Goal: Information Seeking & Learning: Learn about a topic

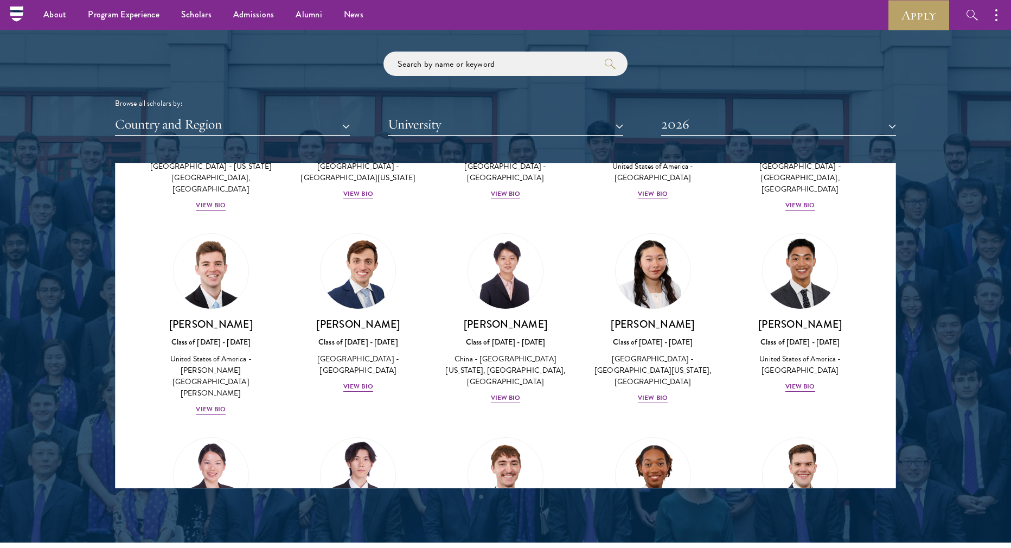
scroll to position [4827, 0]
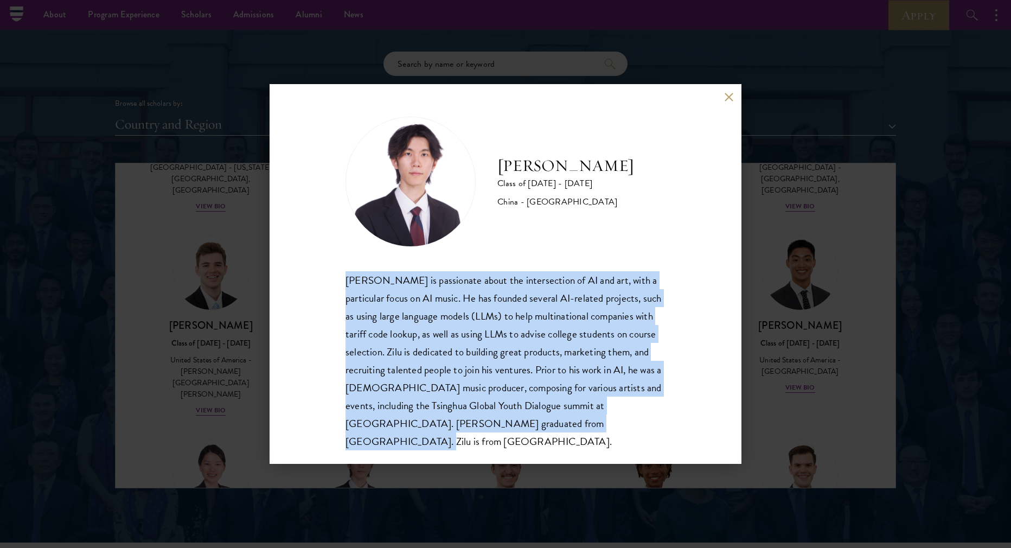
drag, startPoint x: 344, startPoint y: 279, endPoint x: 630, endPoint y: 431, distance: 324.5
click at [630, 431] on div "[PERSON_NAME] Class of [DATE] - [DATE] [GEOGRAPHIC_DATA] - [GEOGRAPHIC_DATA] [P…" at bounding box center [505, 273] width 472 height 379
copy div "[PERSON_NAME] is passionate about the intersection of AI and art, with a partic…"
click at [630, 431] on div "[PERSON_NAME] is passionate about the intersection of AI and art, with a partic…" at bounding box center [505, 360] width 320 height 179
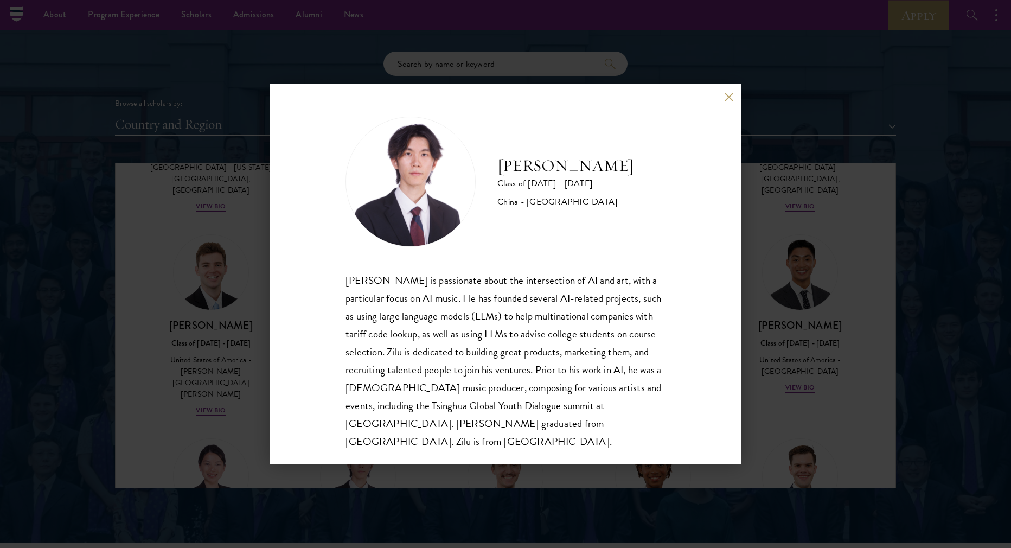
click at [199, 210] on div "[PERSON_NAME] Class of [DATE] - [DATE] [GEOGRAPHIC_DATA] - [GEOGRAPHIC_DATA] [P…" at bounding box center [505, 274] width 1011 height 548
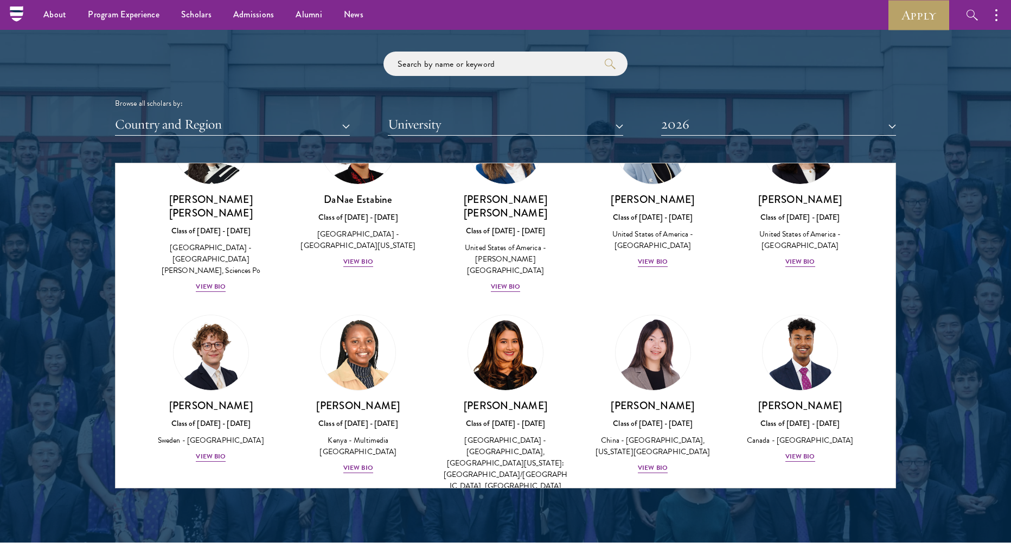
scroll to position [5154, 0]
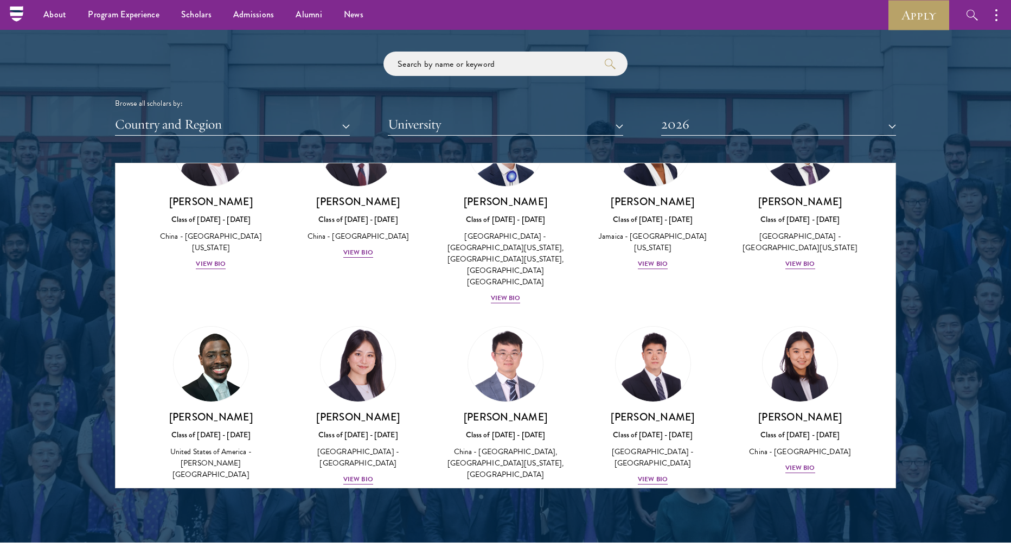
click at [214, 485] on div "View Bio" at bounding box center [211, 490] width 30 height 10
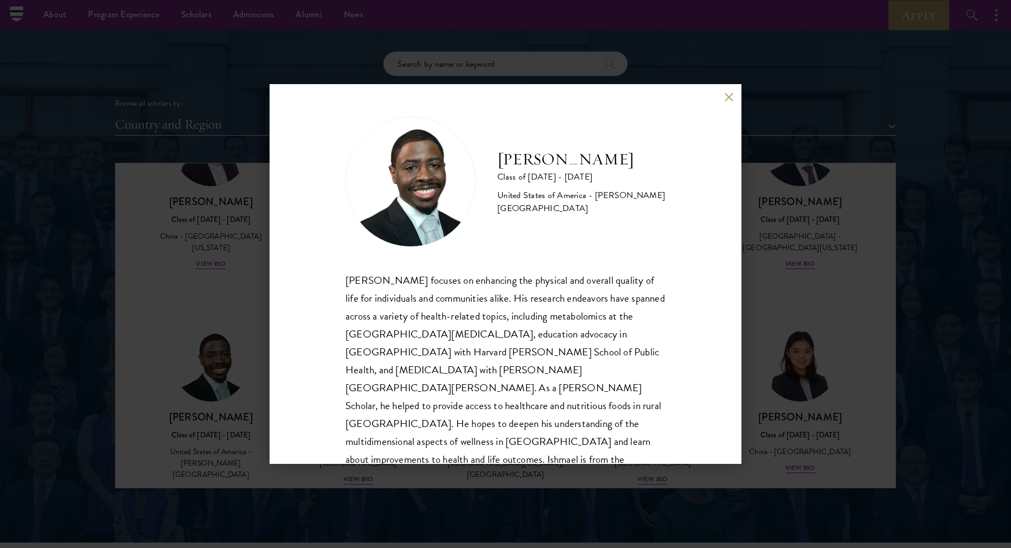
click at [729, 96] on button at bounding box center [728, 96] width 9 height 9
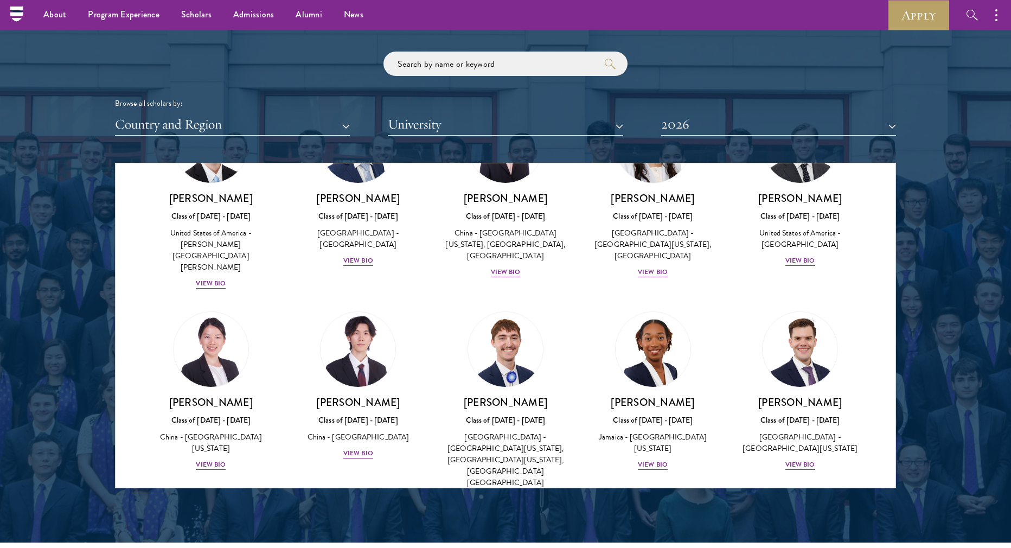
scroll to position [4953, 0]
click at [790, 460] on div "View Bio" at bounding box center [800, 465] width 30 height 10
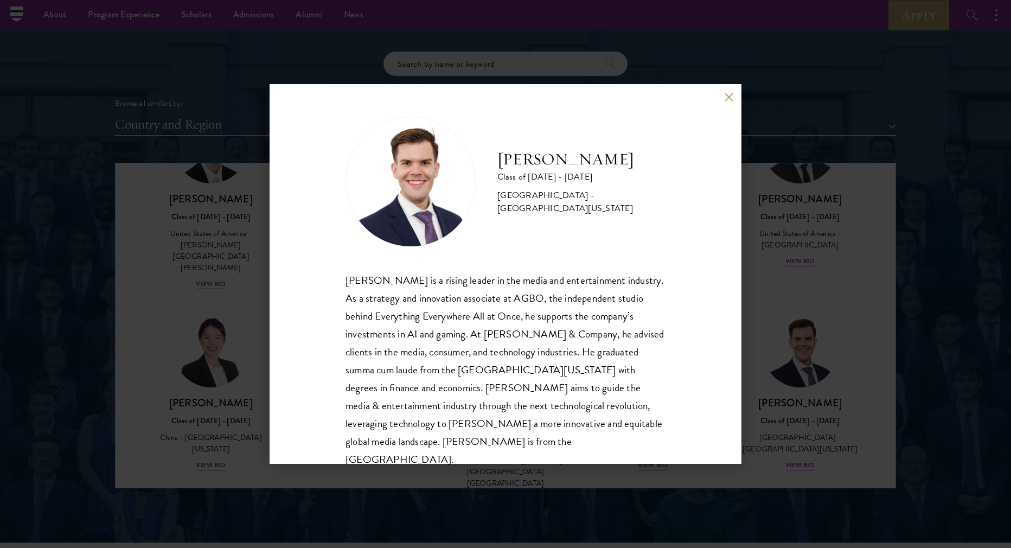
click at [260, 191] on div "[PERSON_NAME] Class of [DATE] - [DATE] [GEOGRAPHIC_DATA] - [GEOGRAPHIC_DATA][US…" at bounding box center [505, 274] width 1011 height 548
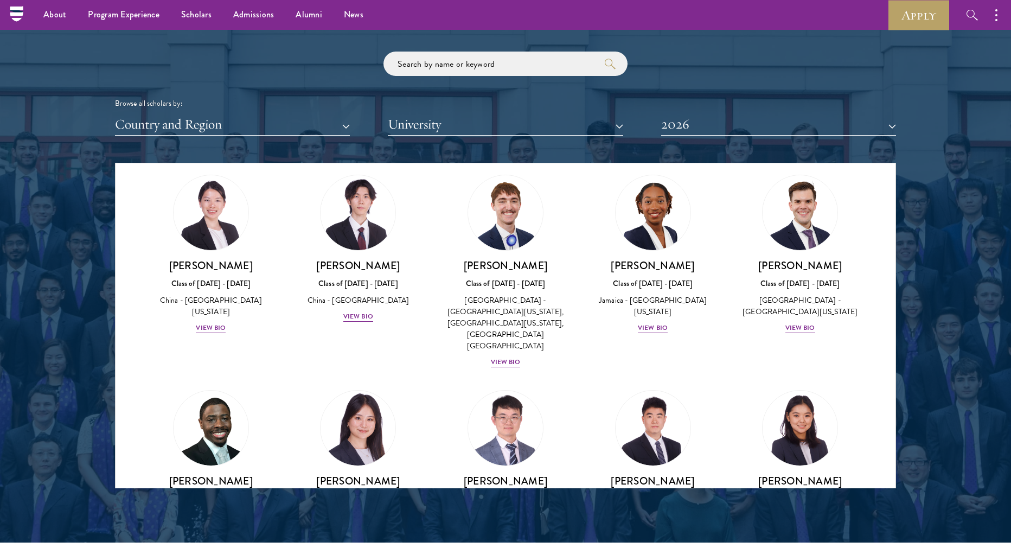
scroll to position [5085, 0]
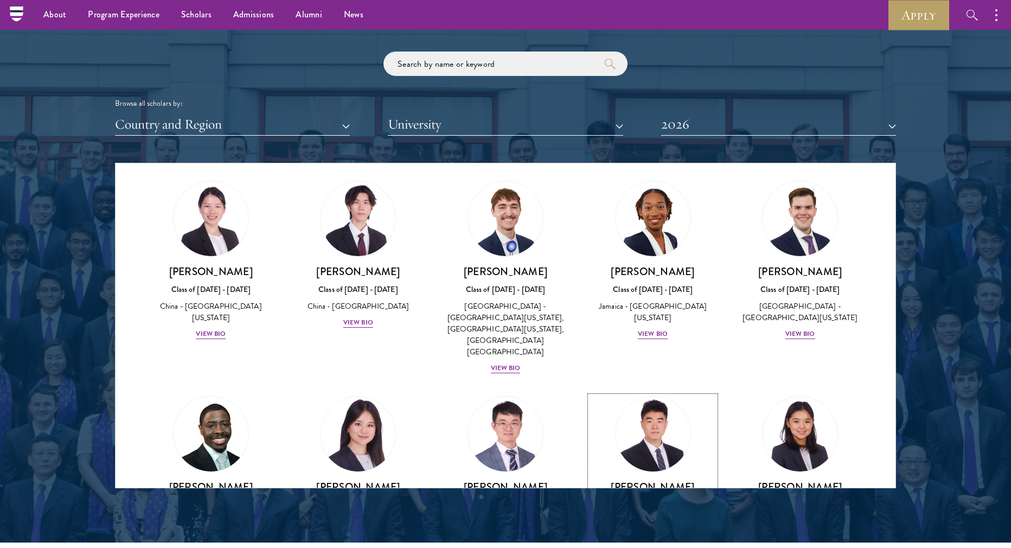
click at [654, 544] on div "View Bio" at bounding box center [653, 549] width 30 height 10
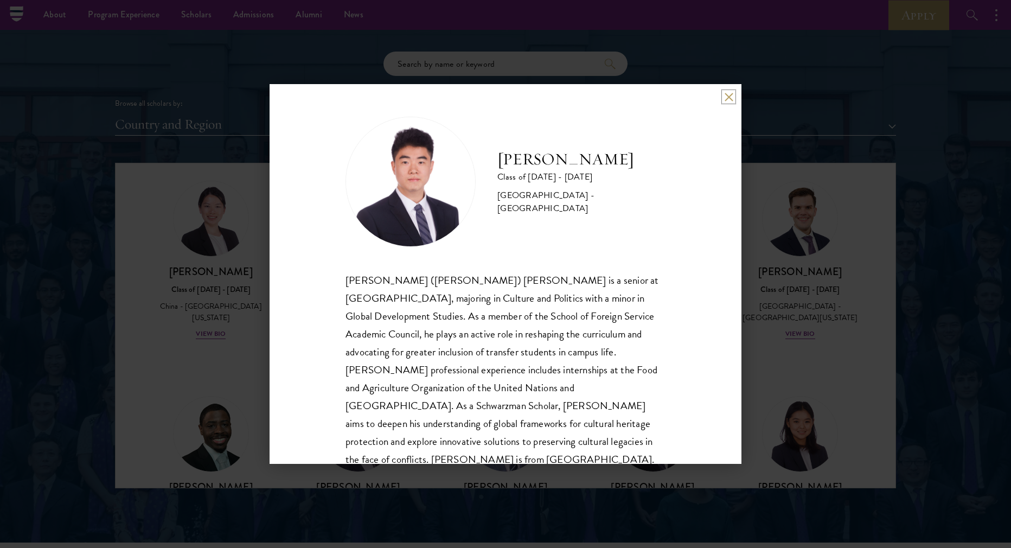
click at [726, 96] on button at bounding box center [728, 96] width 9 height 9
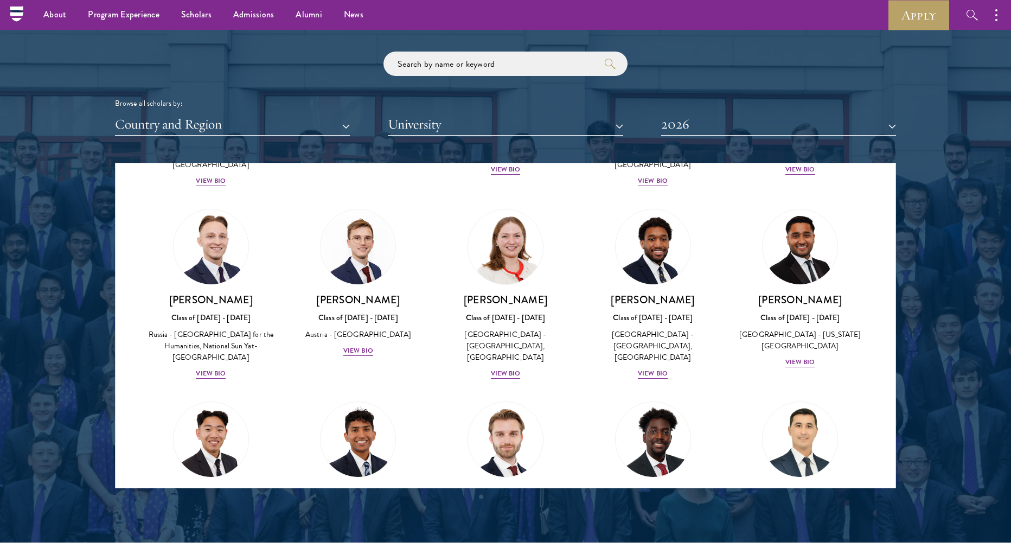
scroll to position [4449, 0]
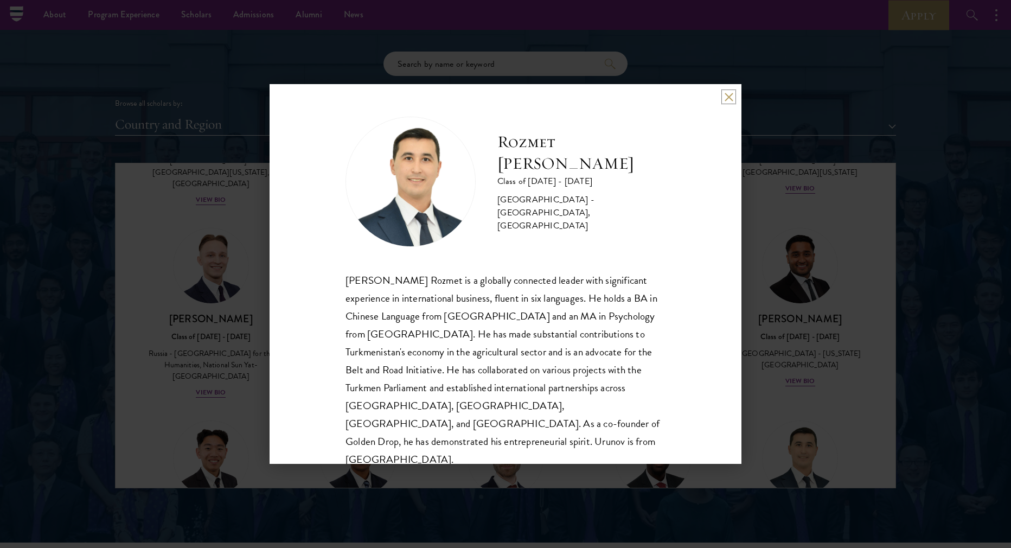
click at [731, 98] on button at bounding box center [728, 96] width 9 height 9
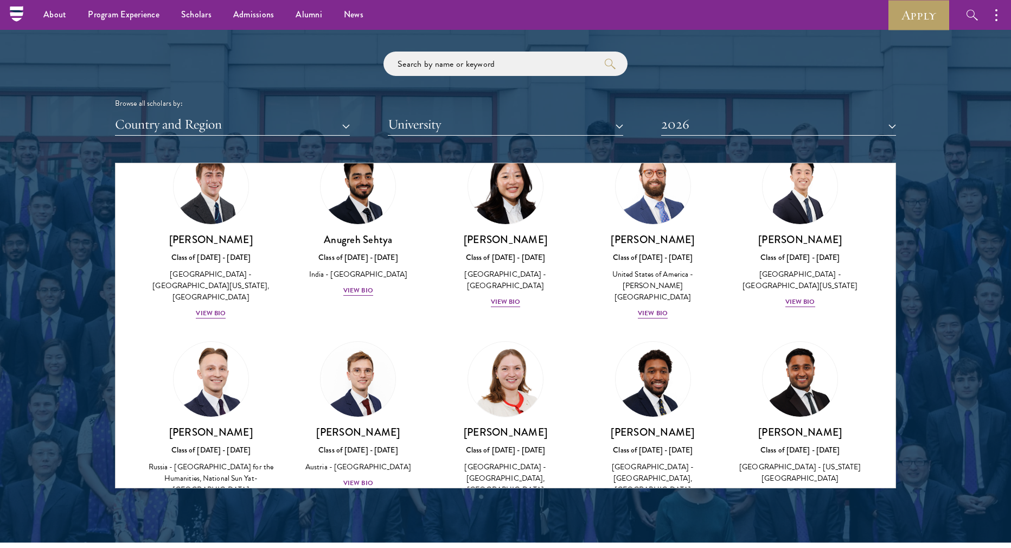
scroll to position [4323, 0]
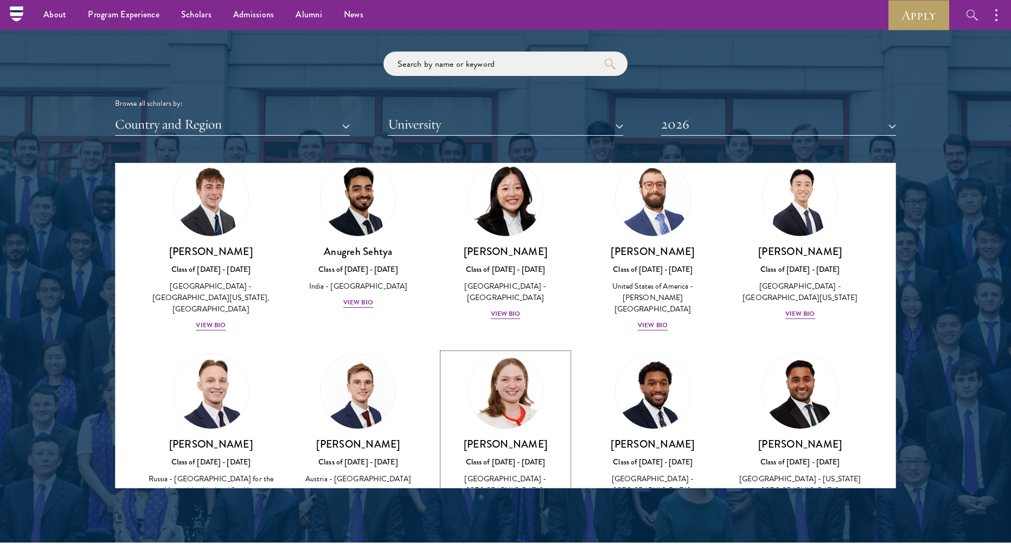
click at [510, 512] on div "View Bio" at bounding box center [506, 517] width 30 height 10
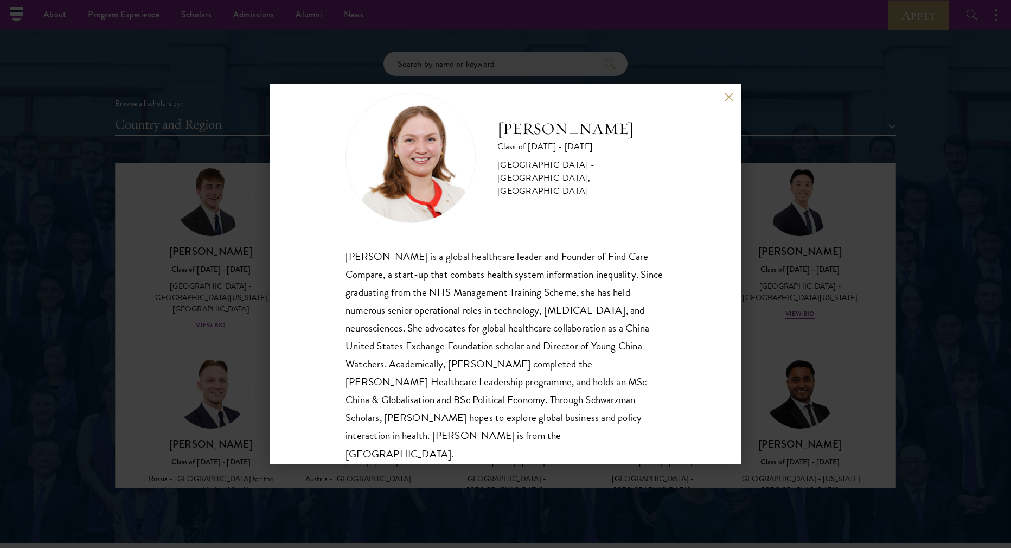
scroll to position [37, 0]
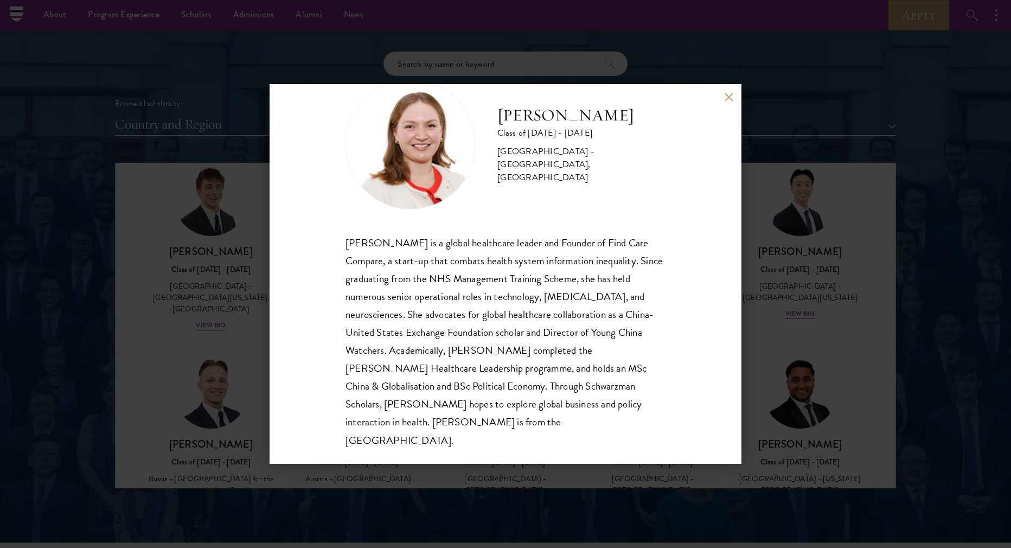
click at [727, 101] on button at bounding box center [728, 96] width 9 height 9
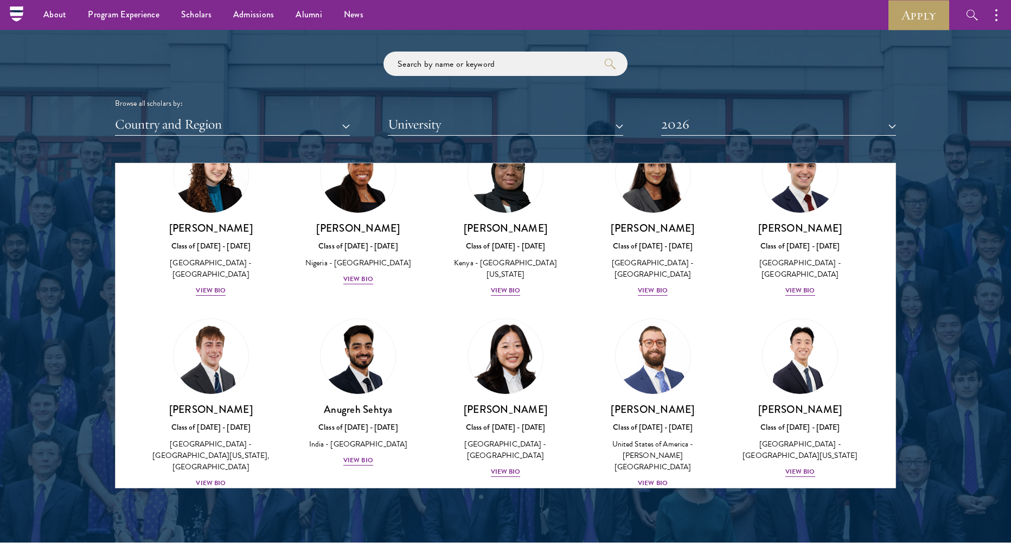
scroll to position [4125, 0]
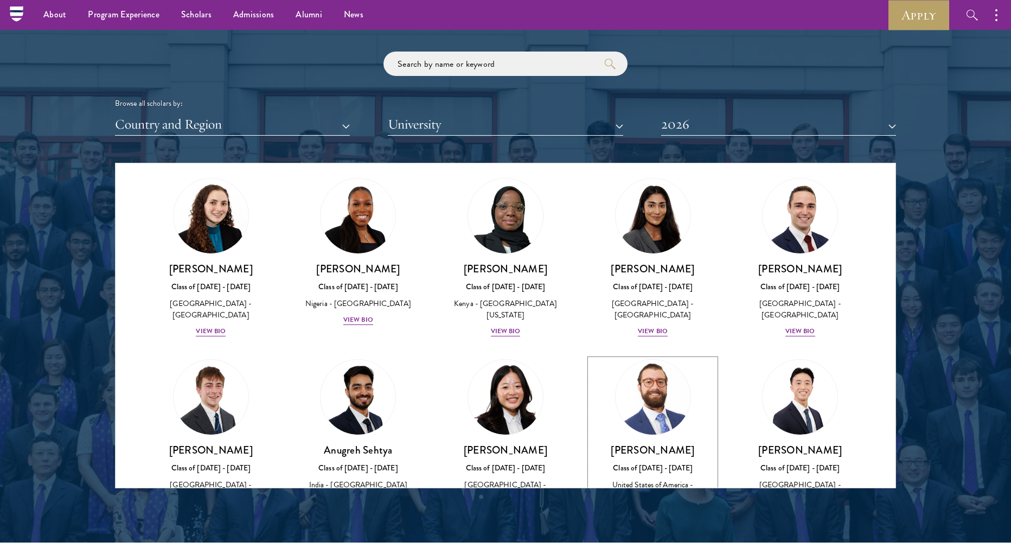
click at [654, 518] on div "View Bio" at bounding box center [653, 523] width 30 height 10
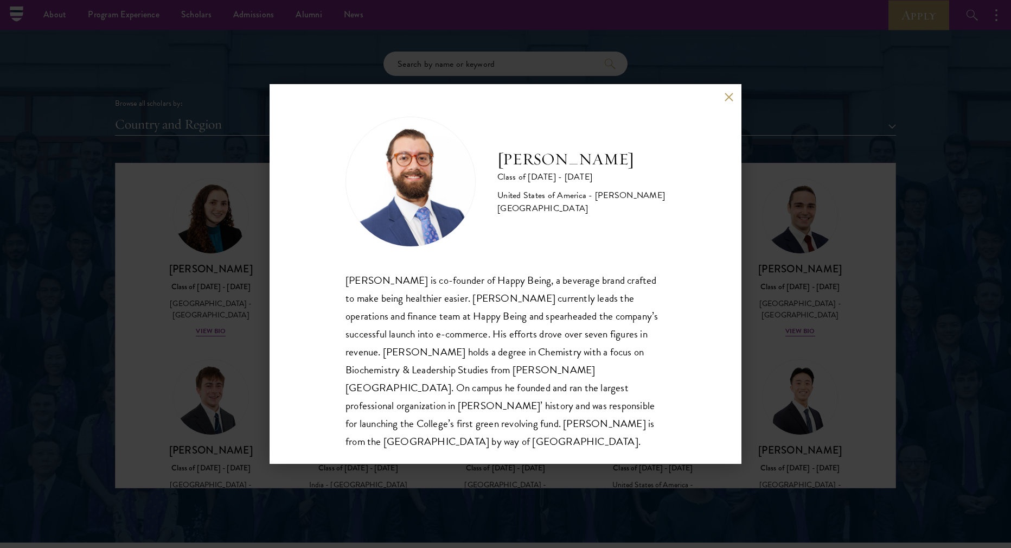
click at [721, 98] on div "[PERSON_NAME] Class of [DATE] - [DATE] [GEOGRAPHIC_DATA] - [PERSON_NAME][GEOGRA…" at bounding box center [505, 273] width 472 height 379
click at [729, 98] on button at bounding box center [728, 96] width 9 height 9
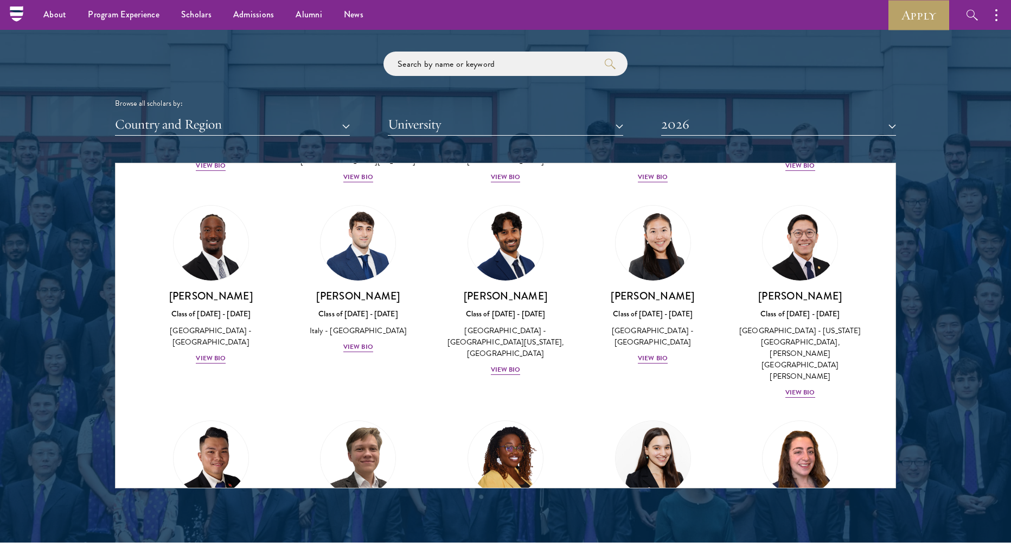
scroll to position [3701, 0]
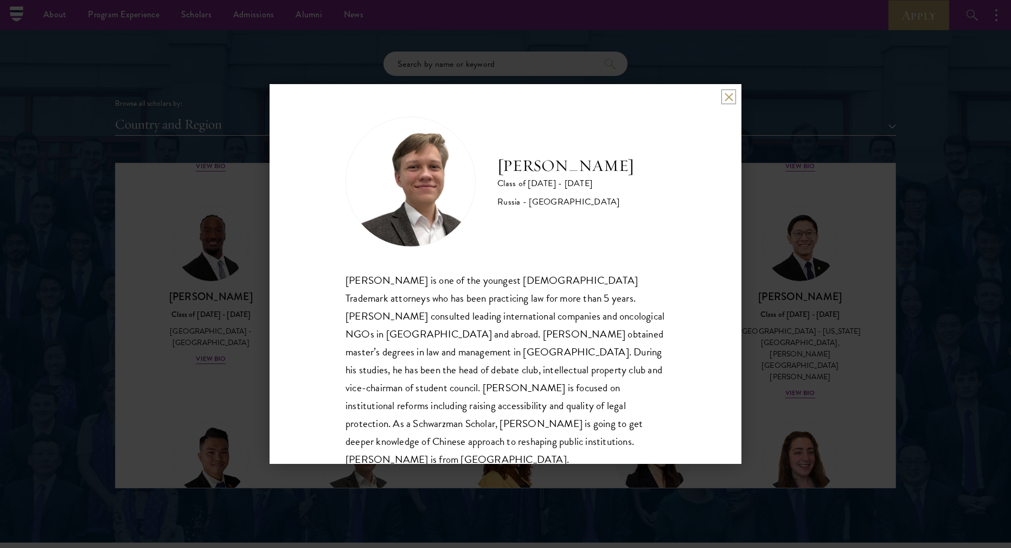
click at [729, 96] on button at bounding box center [728, 96] width 9 height 9
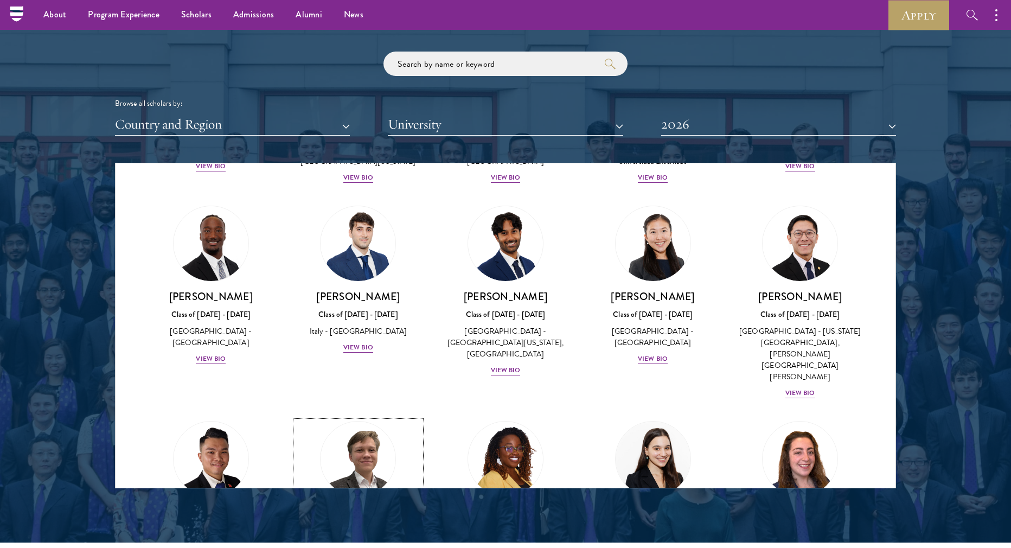
scroll to position [3590, 0]
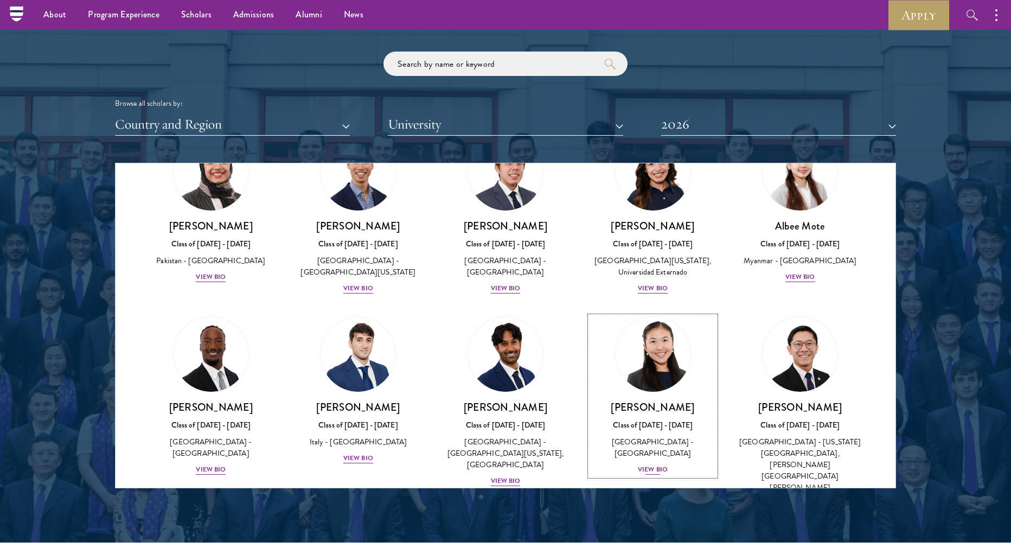
click at [645, 464] on div "View Bio" at bounding box center [653, 469] width 30 height 10
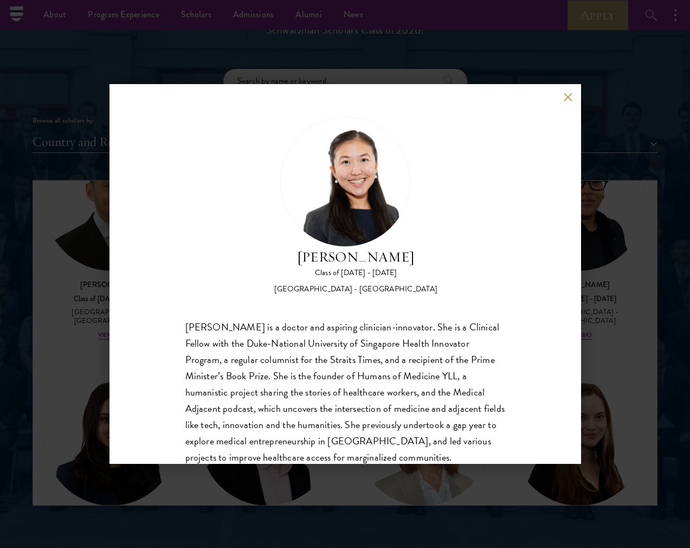
scroll to position [3870, 0]
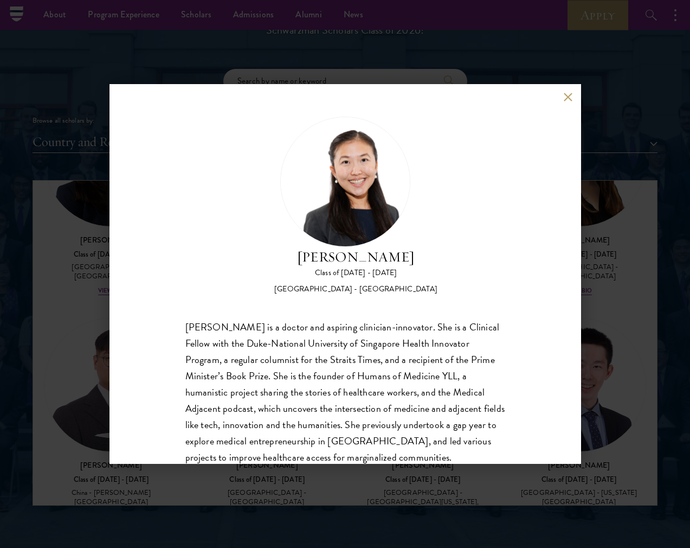
click at [560, 95] on div "[PERSON_NAME] Class of [DATE] - [DATE] [GEOGRAPHIC_DATA] - [GEOGRAPHIC_DATA] [P…" at bounding box center [346, 273] width 472 height 379
click at [539, 222] on div "[PERSON_NAME] Class of [DATE] - [DATE] [GEOGRAPHIC_DATA] - [GEOGRAPHIC_DATA] [P…" at bounding box center [346, 273] width 472 height 379
click at [439, 319] on div "[PERSON_NAME] is a doctor and aspiring clinician-innovator. She is a Clinical F…" at bounding box center [345, 400] width 320 height 163
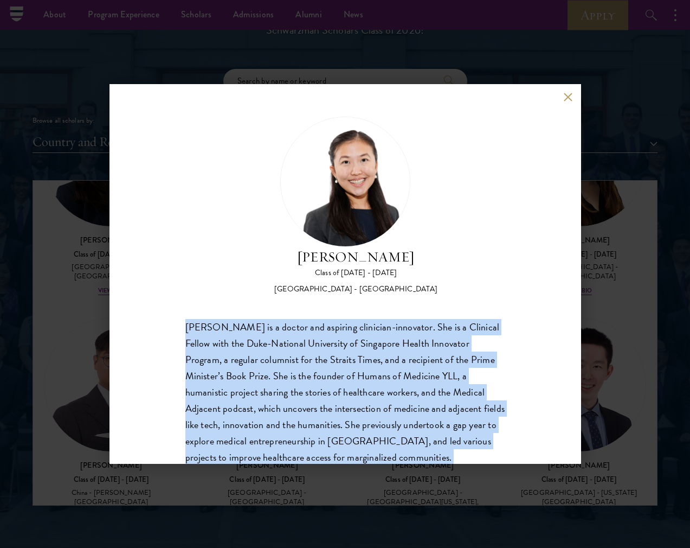
click at [439, 319] on div "[PERSON_NAME] is a doctor and aspiring clinician-innovator. She is a Clinical F…" at bounding box center [345, 400] width 320 height 163
copy body "[PERSON_NAME] is a doctor and aspiring clinician-innovator. She is a Clinical F…"
click at [500, 316] on div "[PERSON_NAME] Class of [DATE] - [DATE] [GEOGRAPHIC_DATA] - [GEOGRAPHIC_DATA] [P…" at bounding box center [346, 273] width 472 height 379
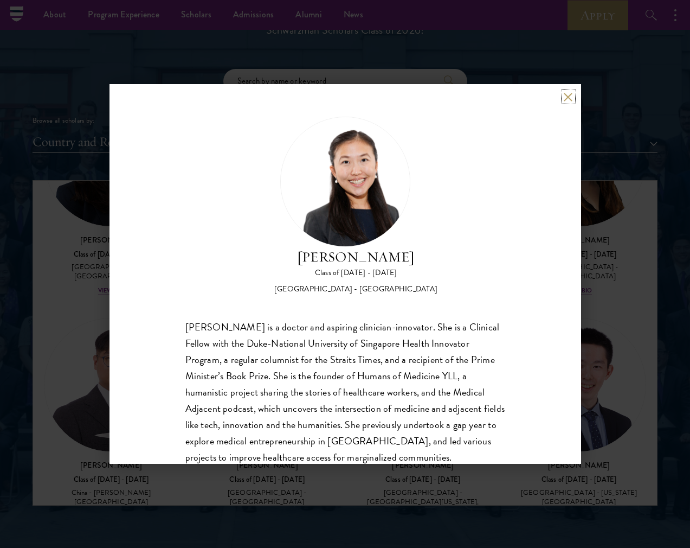
click at [571, 98] on button at bounding box center [568, 96] width 9 height 9
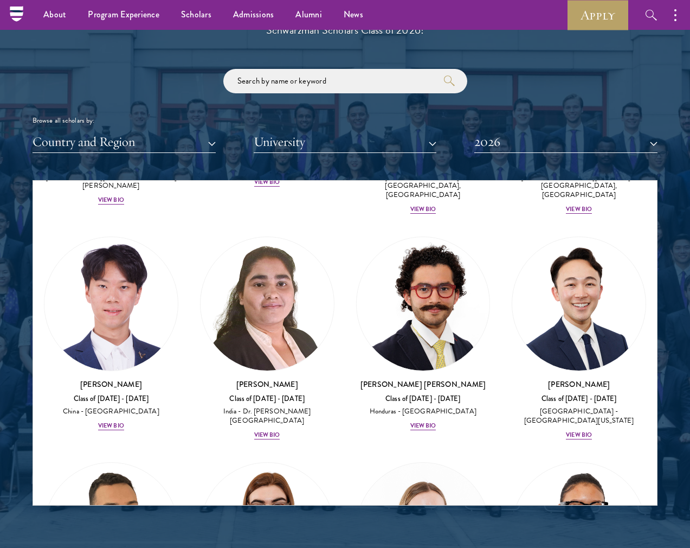
scroll to position [3265, 0]
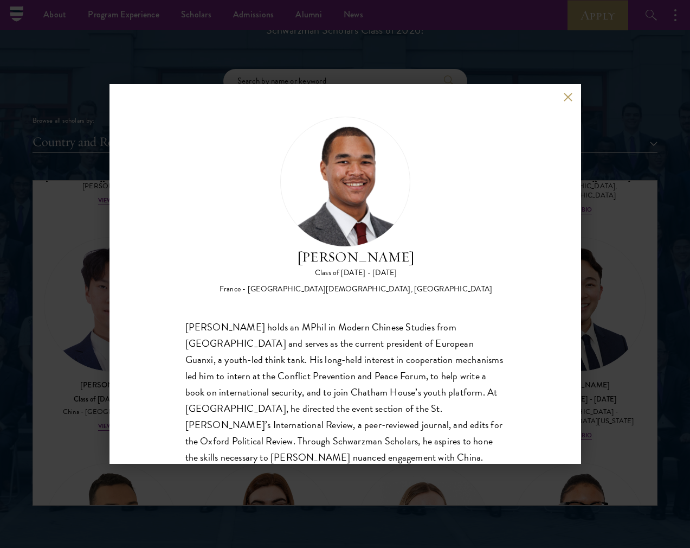
click at [559, 97] on div "[PERSON_NAME] Class of [DATE] - [DATE] France - [GEOGRAPHIC_DATA][DEMOGRAPHIC_D…" at bounding box center [346, 273] width 472 height 379
click at [567, 98] on button at bounding box center [568, 96] width 9 height 9
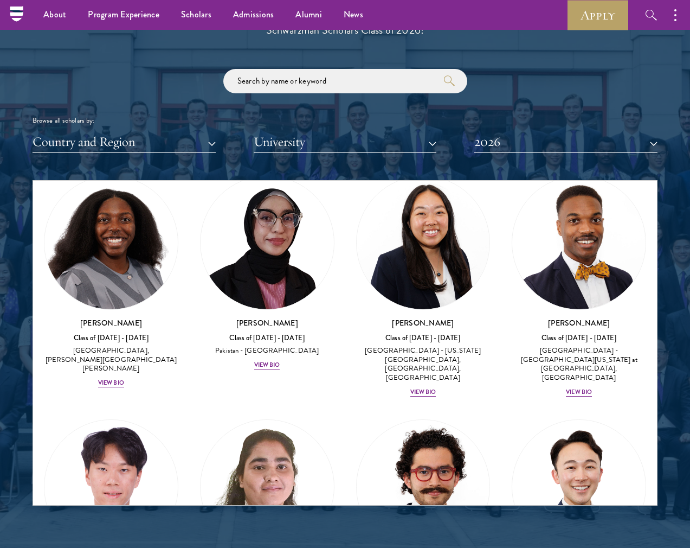
scroll to position [3082, 0]
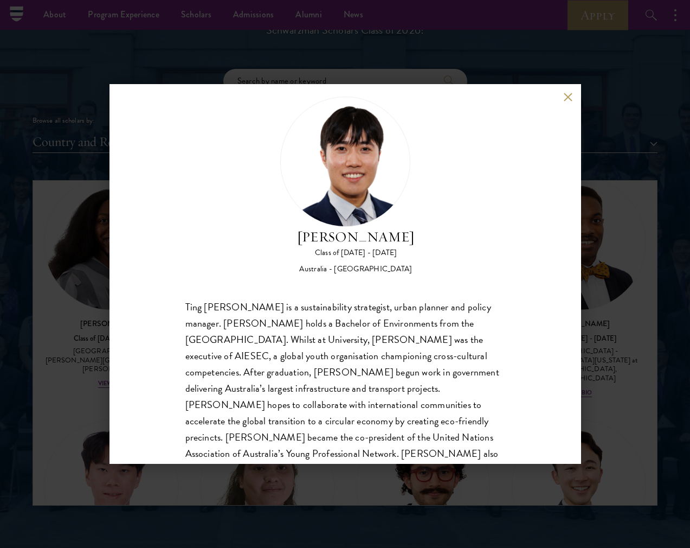
scroll to position [37, 0]
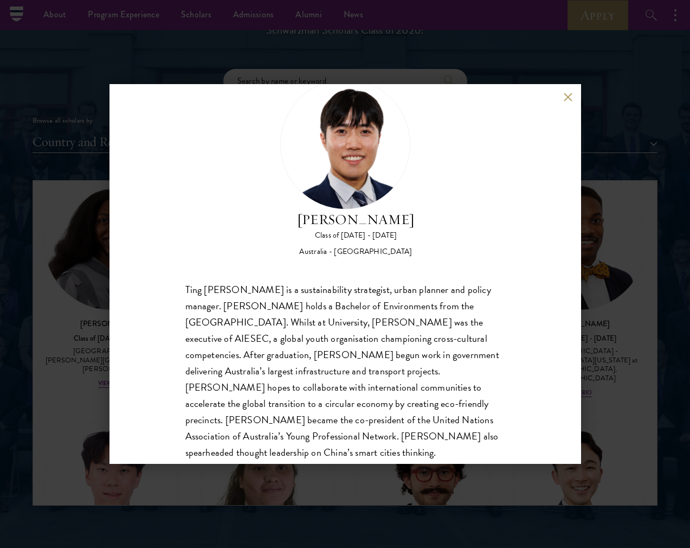
click at [565, 94] on button at bounding box center [568, 96] width 9 height 9
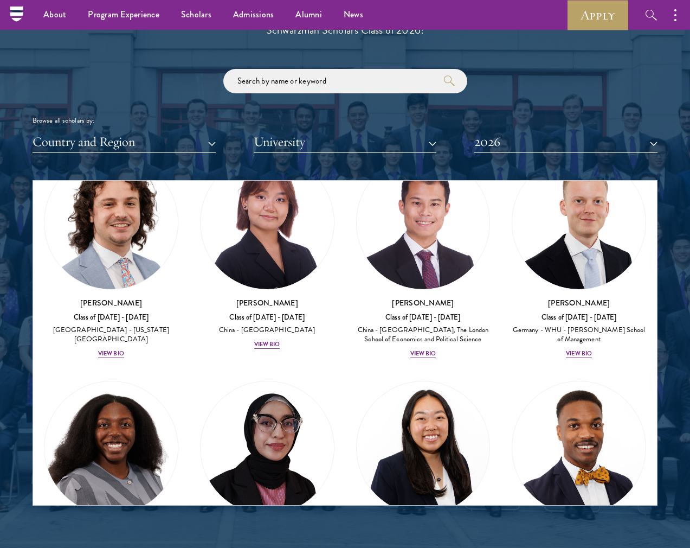
scroll to position [2873, 0]
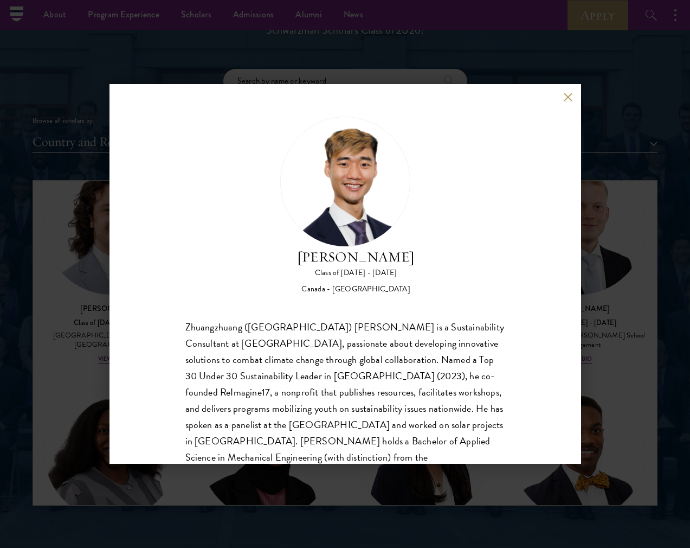
click at [568, 99] on button at bounding box center [568, 96] width 9 height 9
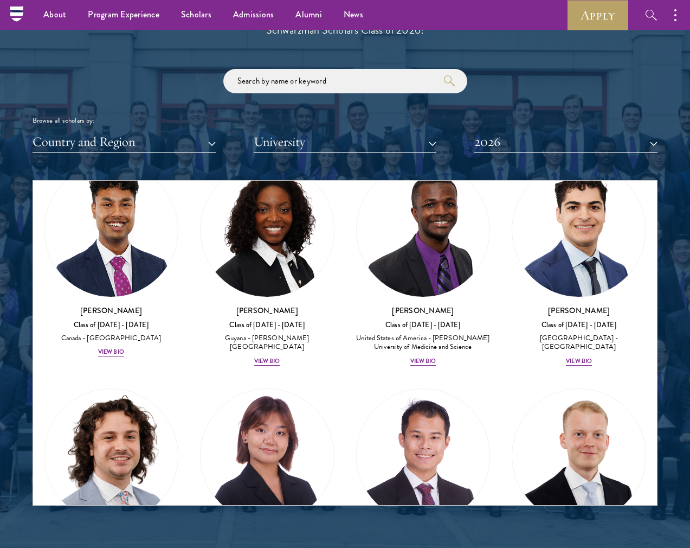
scroll to position [2627, 0]
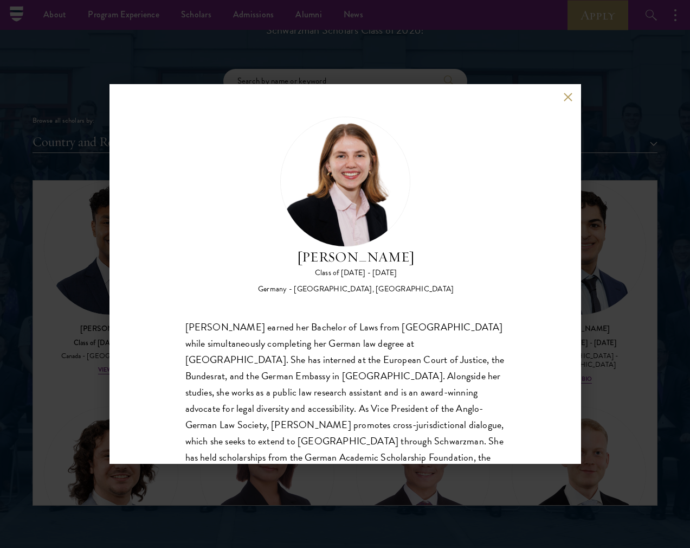
click at [567, 92] on div "[PERSON_NAME] Class of [DATE] - [DATE] [GEOGRAPHIC_DATA] - [GEOGRAPHIC_DATA], […" at bounding box center [346, 273] width 472 height 379
click at [567, 95] on button at bounding box center [568, 96] width 9 height 9
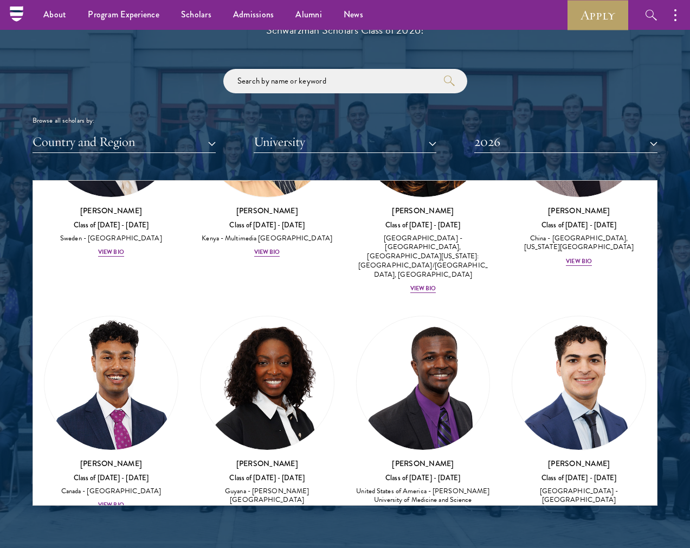
scroll to position [2492, 0]
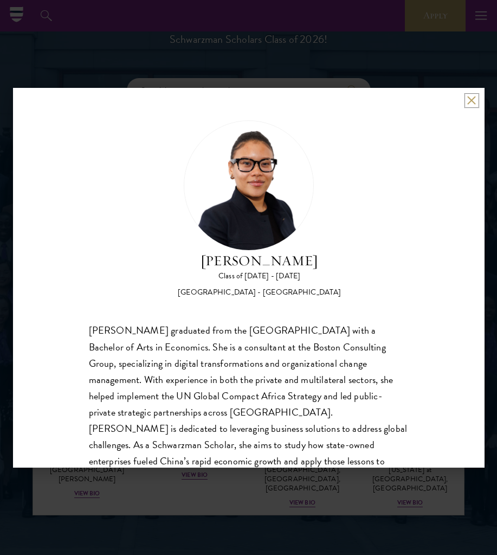
click at [470, 102] on button at bounding box center [471, 100] width 9 height 9
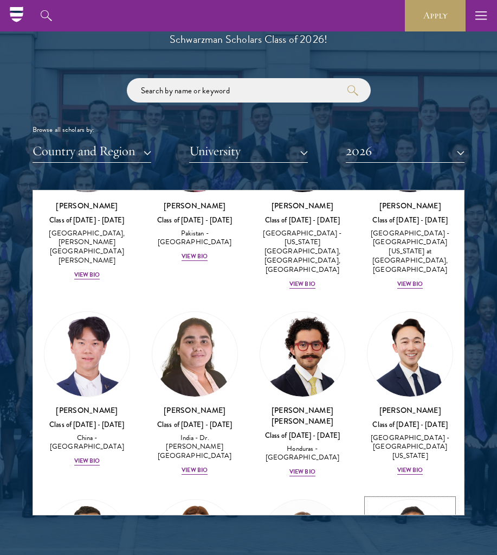
scroll to position [2705, 0]
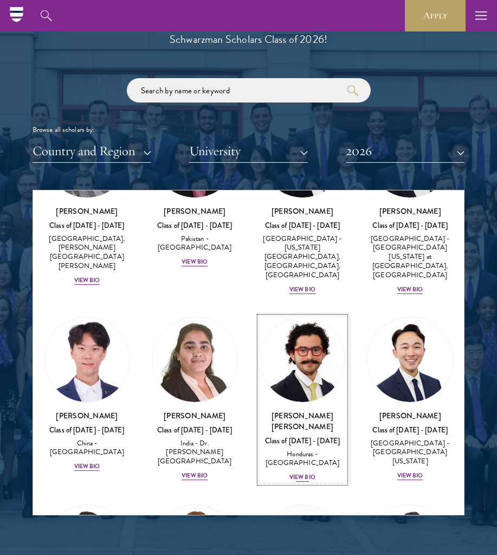
click at [295, 473] on div "View Bio" at bounding box center [302, 477] width 26 height 9
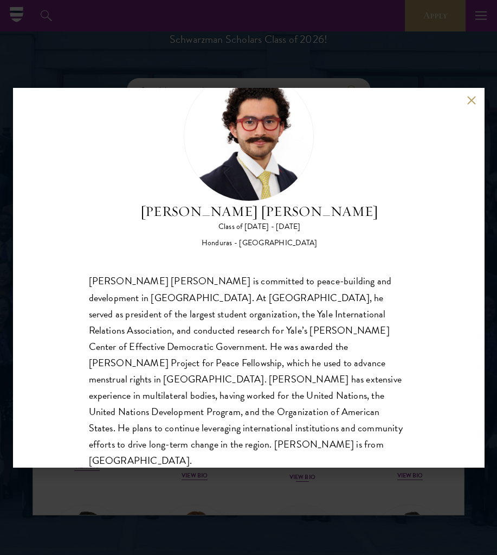
scroll to position [50, 0]
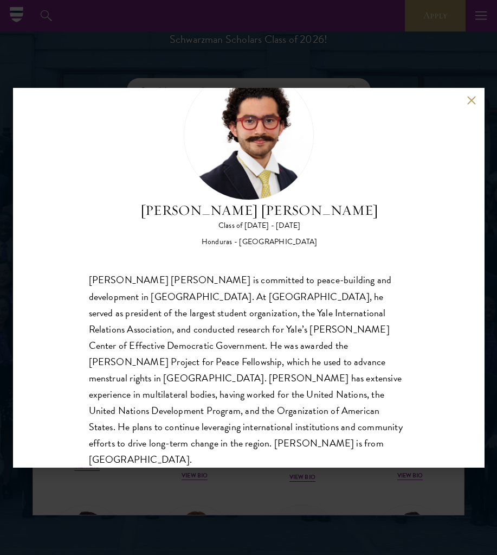
click at [468, 101] on button at bounding box center [471, 100] width 9 height 9
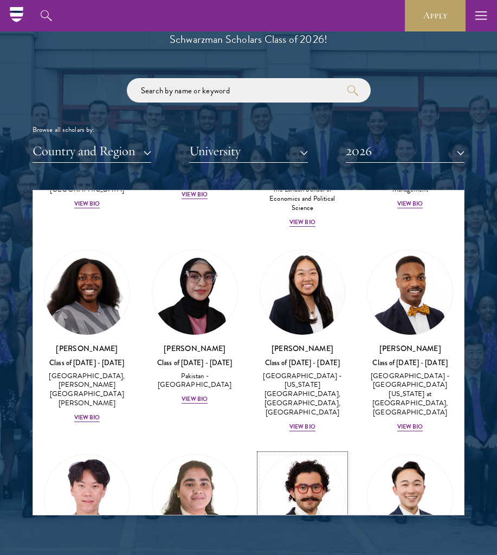
scroll to position [2507, 0]
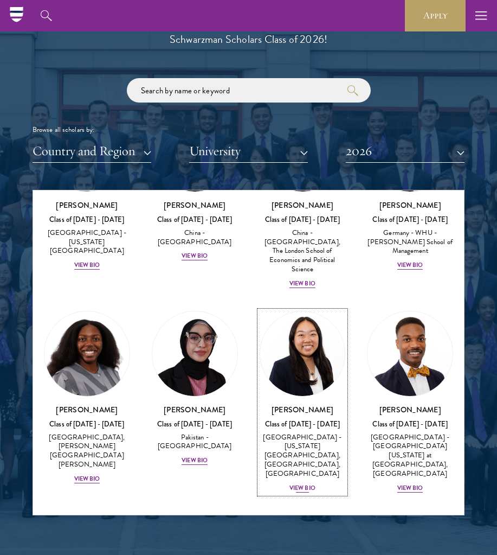
click at [293, 484] on div "View Bio" at bounding box center [302, 488] width 26 height 9
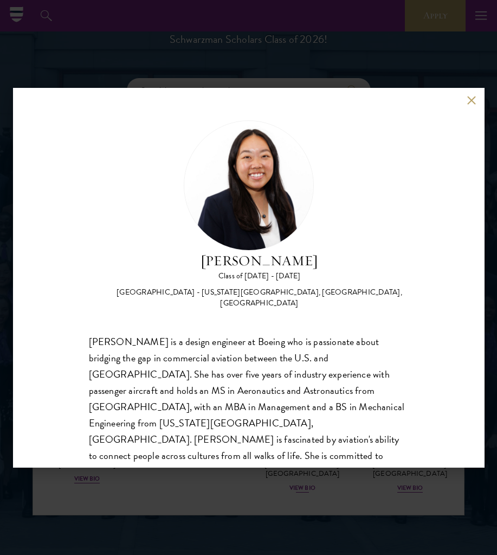
scroll to position [34, 0]
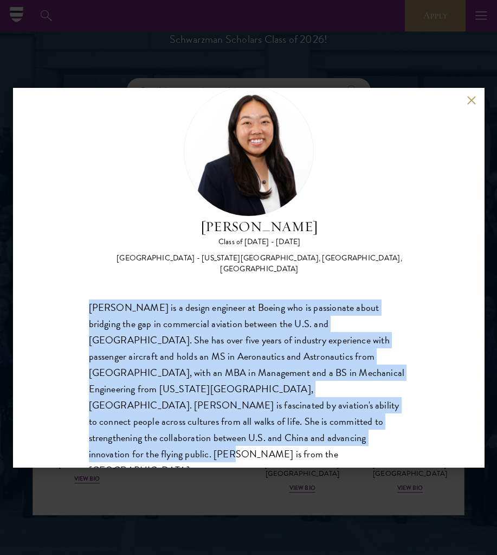
drag, startPoint x: 73, startPoint y: 291, endPoint x: 144, endPoint y: 428, distance: 154.0
click at [144, 428] on div "[PERSON_NAME] Class of [DATE] - [DATE] [GEOGRAPHIC_DATA] - [US_STATE][GEOGRAPHI…" at bounding box center [249, 277] width 472 height 379
copy div "[PERSON_NAME] is a design engineer at Boeing who is passionate about bridging t…"
click at [144, 428] on div "[PERSON_NAME] is a design engineer at Boeing who is passionate about bridging t…" at bounding box center [249, 388] width 320 height 179
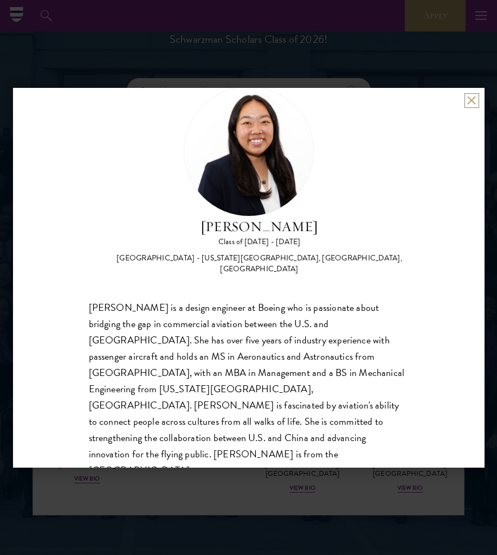
click at [472, 96] on button at bounding box center [471, 100] width 9 height 9
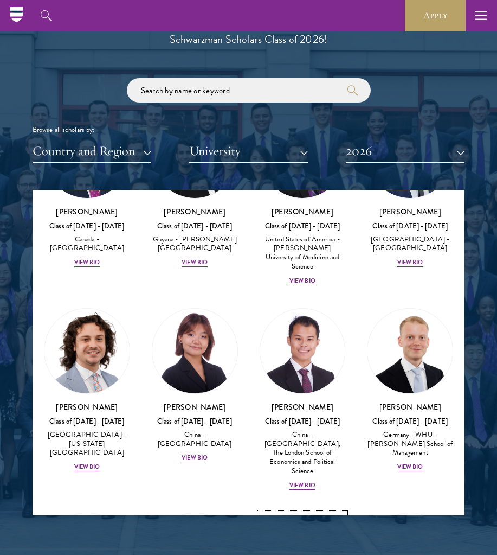
scroll to position [2305, 0]
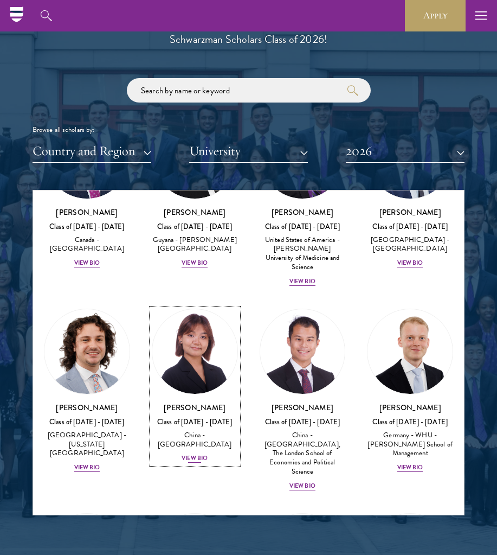
click at [204, 309] on img at bounding box center [194, 351] width 85 height 85
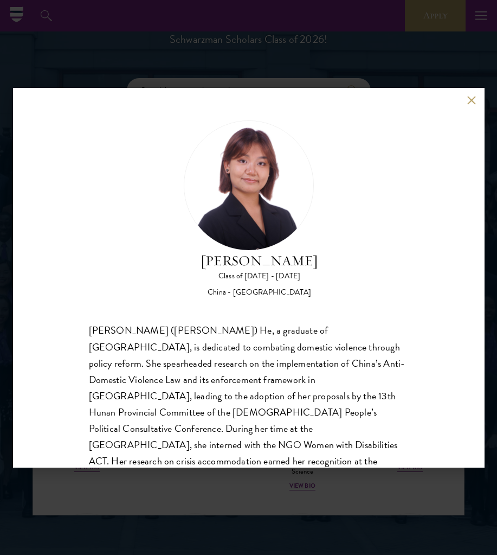
scroll to position [50, 0]
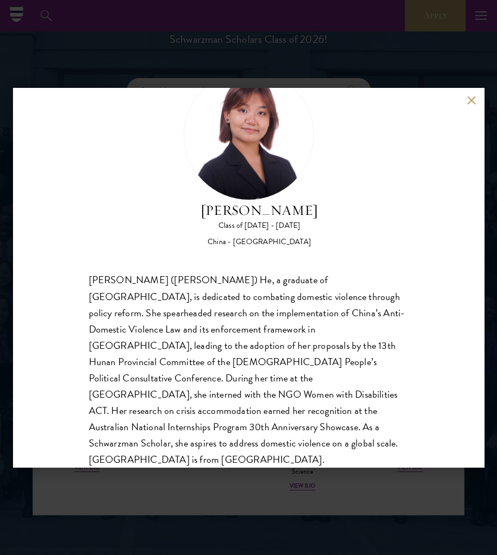
click at [467, 103] on button at bounding box center [471, 100] width 9 height 9
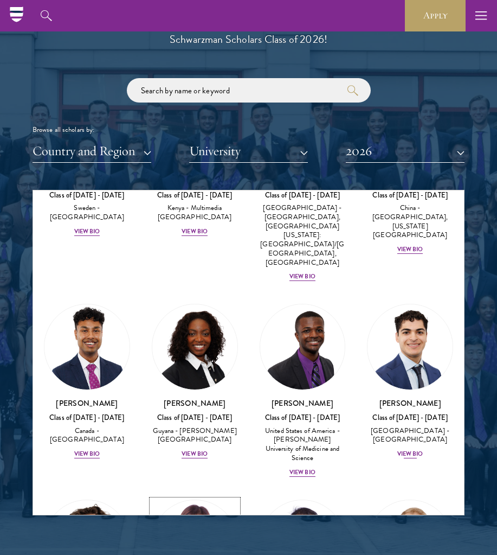
scroll to position [2113, 0]
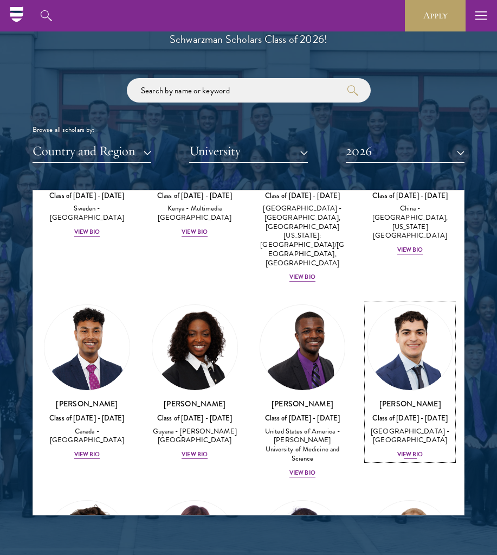
click at [395, 427] on div "[GEOGRAPHIC_DATA] - [GEOGRAPHIC_DATA]" at bounding box center [410, 436] width 86 height 18
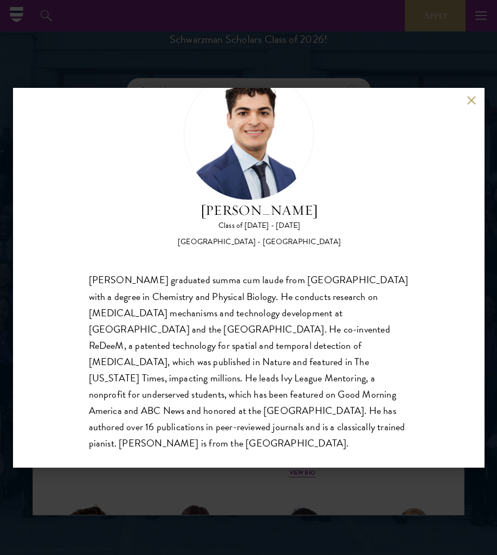
scroll to position [50, 0]
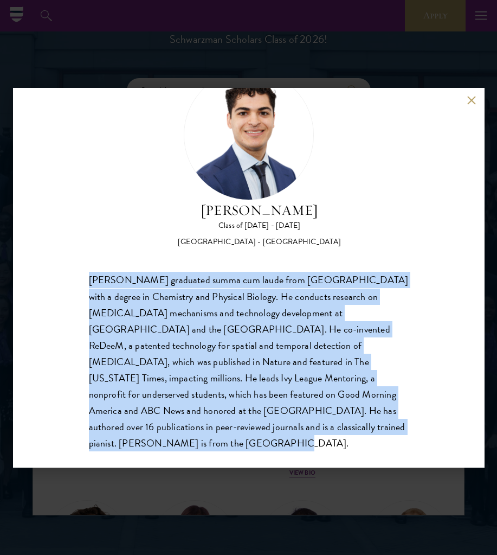
drag, startPoint x: 86, startPoint y: 280, endPoint x: 319, endPoint y: 430, distance: 277.6
click at [319, 430] on div "[PERSON_NAME] Class of [DATE] - [DATE] [GEOGRAPHIC_DATA] - [GEOGRAPHIC_DATA] [P…" at bounding box center [249, 277] width 472 height 379
copy div "[PERSON_NAME] graduated summa cum laude from [GEOGRAPHIC_DATA] with a degree in…"
click at [342, 430] on div "[PERSON_NAME] graduated summa cum laude from [GEOGRAPHIC_DATA] with a degree in…" at bounding box center [249, 361] width 320 height 179
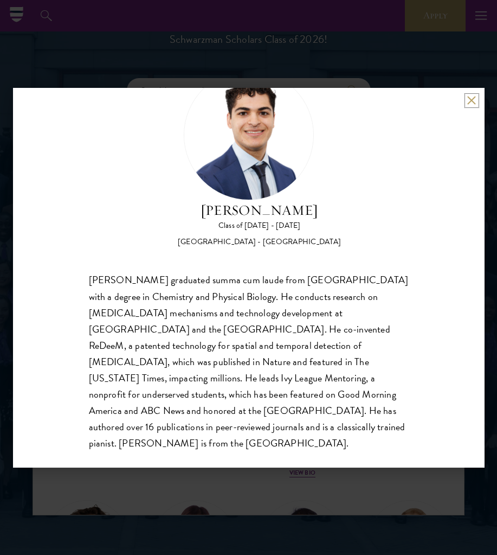
click at [472, 98] on button at bounding box center [471, 100] width 9 height 9
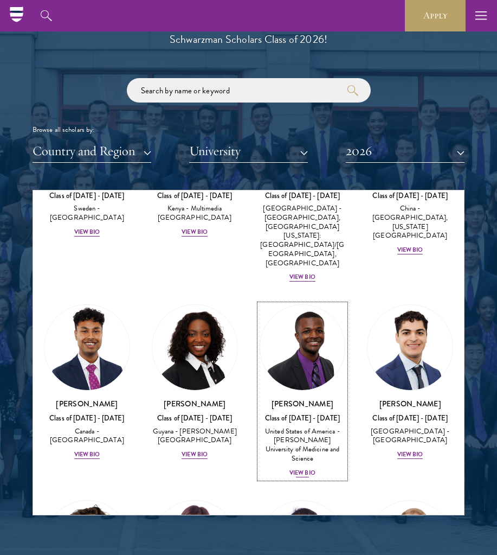
click at [291, 468] on div "View Bio" at bounding box center [302, 472] width 26 height 9
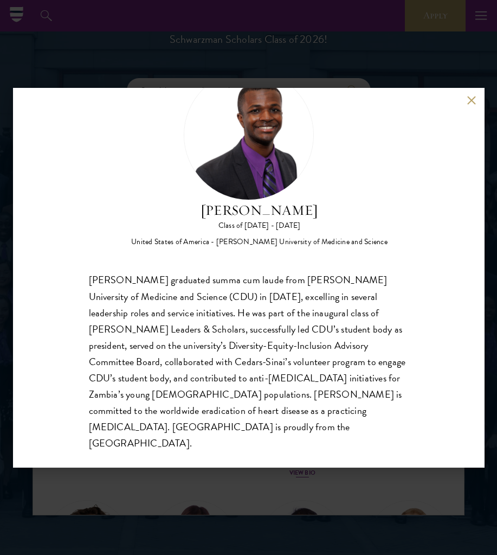
scroll to position [50, 0]
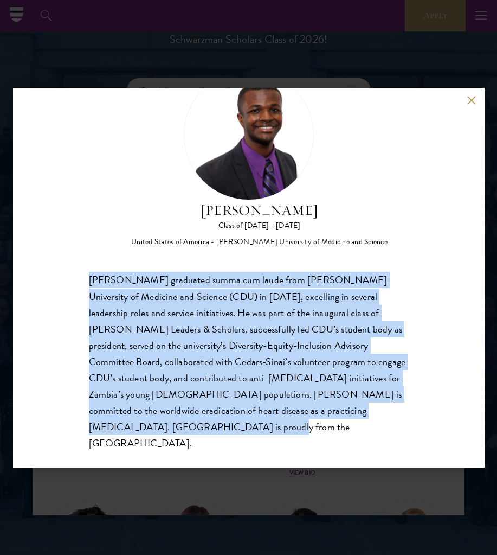
drag, startPoint x: 228, startPoint y: 428, endPoint x: 46, endPoint y: 274, distance: 237.7
click at [46, 274] on div "[PERSON_NAME] Class of [DATE] - [DATE] [GEOGRAPHIC_DATA] - [PERSON_NAME] Univer…" at bounding box center [249, 277] width 472 height 379
copy div "[PERSON_NAME] graduated summa cum laude from [PERSON_NAME] University of Medici…"
click at [296, 432] on div "[PERSON_NAME] graduated summa cum laude from [PERSON_NAME] University of Medici…" at bounding box center [249, 361] width 320 height 179
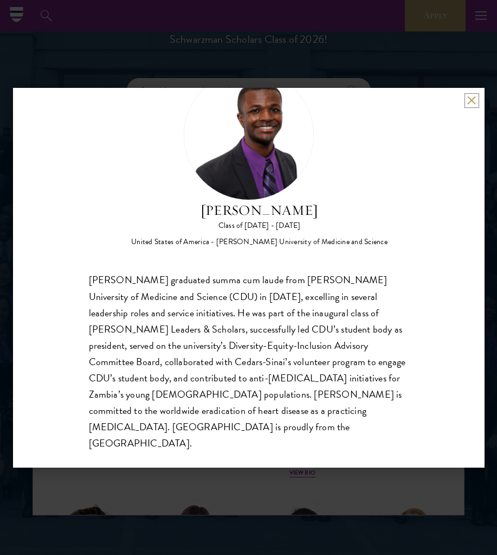
click at [470, 100] on button at bounding box center [471, 100] width 9 height 9
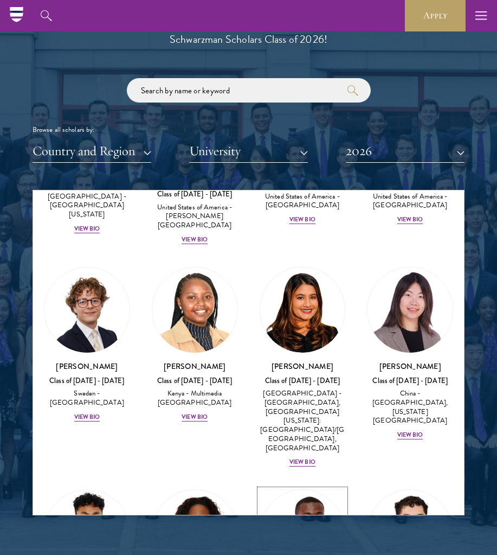
scroll to position [1924, 0]
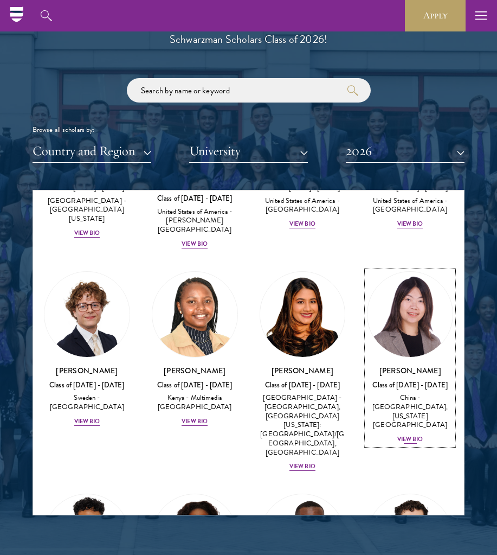
click at [405, 435] on div "View Bio" at bounding box center [410, 439] width 26 height 9
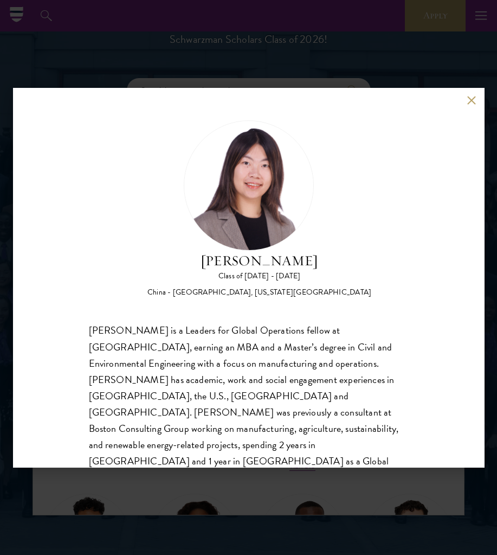
scroll to position [50, 0]
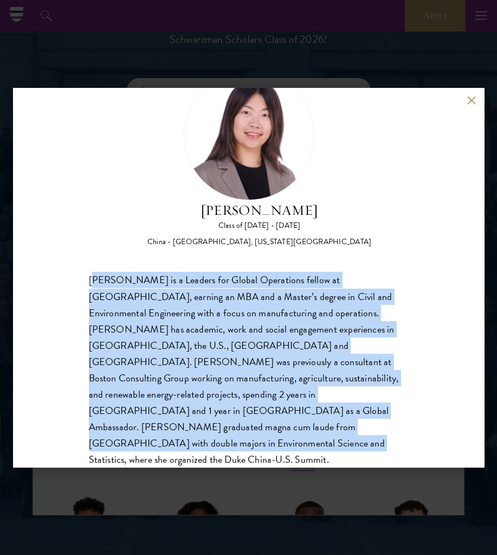
drag, startPoint x: 228, startPoint y: 420, endPoint x: 95, endPoint y: 278, distance: 194.5
click at [95, 278] on div "[PERSON_NAME] is a Leaders for Global Operations fellow at [GEOGRAPHIC_DATA], e…" at bounding box center [249, 386] width 320 height 228
click at [467, 96] on button at bounding box center [471, 100] width 9 height 9
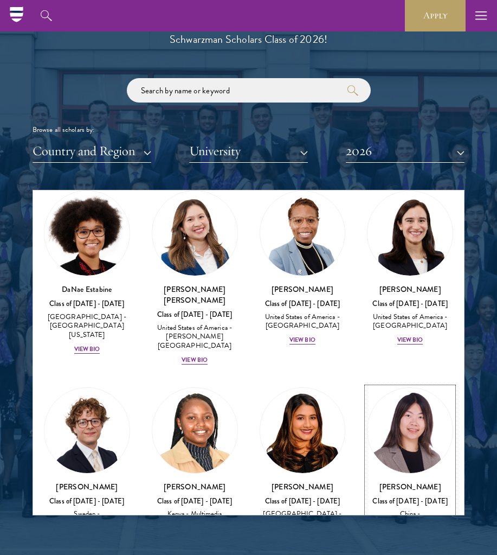
scroll to position [1748, 0]
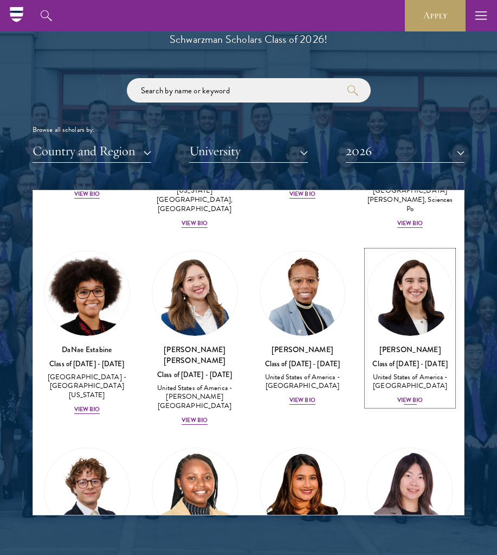
click at [403, 396] on div "View Bio" at bounding box center [410, 400] width 26 height 9
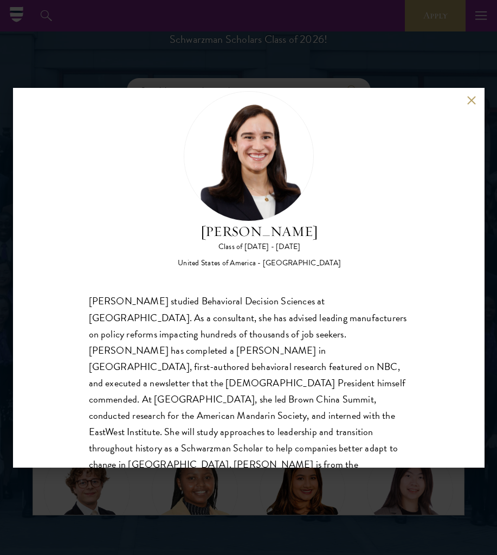
scroll to position [34, 0]
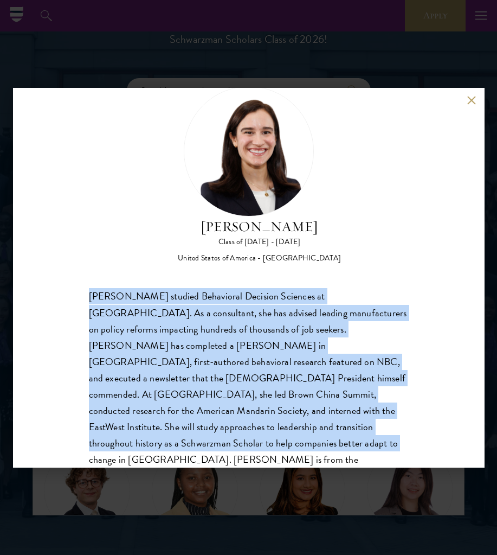
drag, startPoint x: 378, startPoint y: 427, endPoint x: 49, endPoint y: 300, distance: 352.7
click at [49, 300] on div "[PERSON_NAME] Class of [DATE] - [DATE] [GEOGRAPHIC_DATA] - [GEOGRAPHIC_DATA] [P…" at bounding box center [249, 277] width 472 height 379
copy div "[PERSON_NAME] studied Behavioral Decision Sciences at [GEOGRAPHIC_DATA]. As a c…"
click at [468, 101] on button at bounding box center [471, 100] width 9 height 9
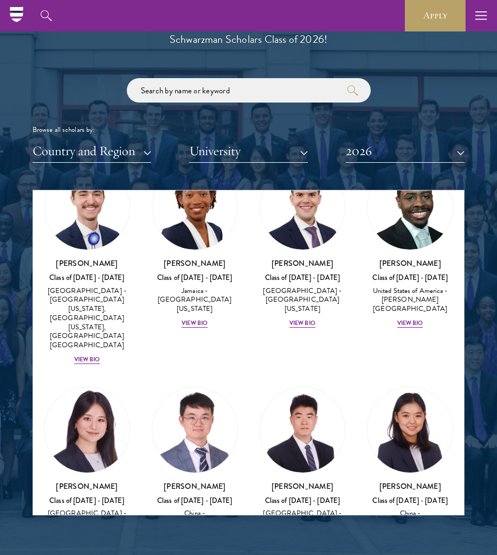
scroll to position [6524, 0]
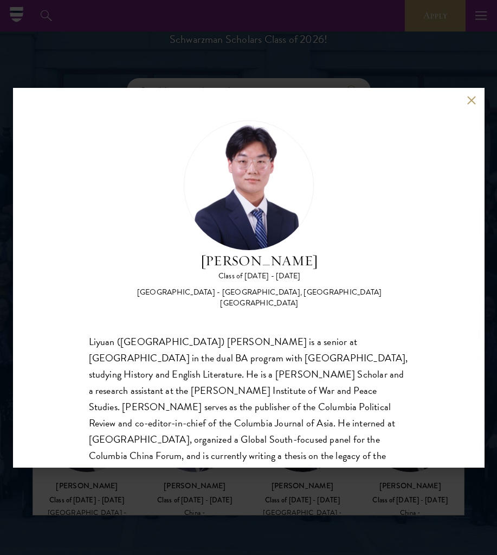
click at [462, 105] on div "[PERSON_NAME] Class of [DATE] - [DATE] [GEOGRAPHIC_DATA] - [GEOGRAPHIC_DATA], […" at bounding box center [249, 277] width 472 height 379
click at [468, 102] on button at bounding box center [471, 100] width 9 height 9
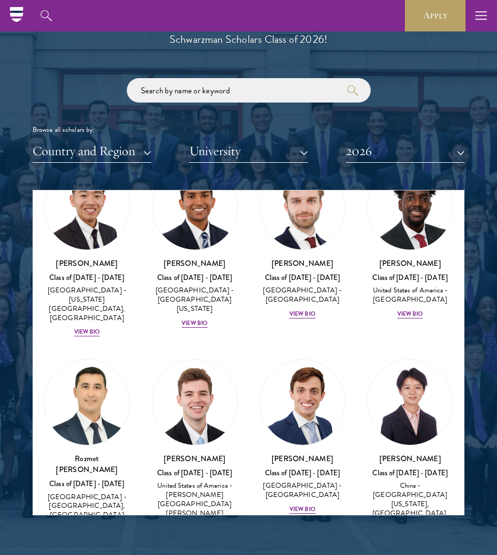
scroll to position [5964, 0]
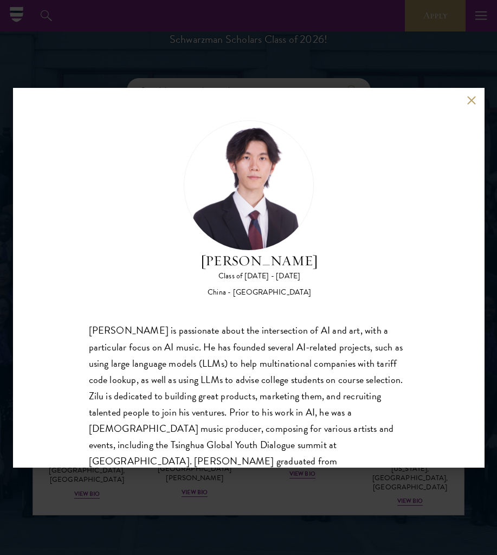
scroll to position [34, 0]
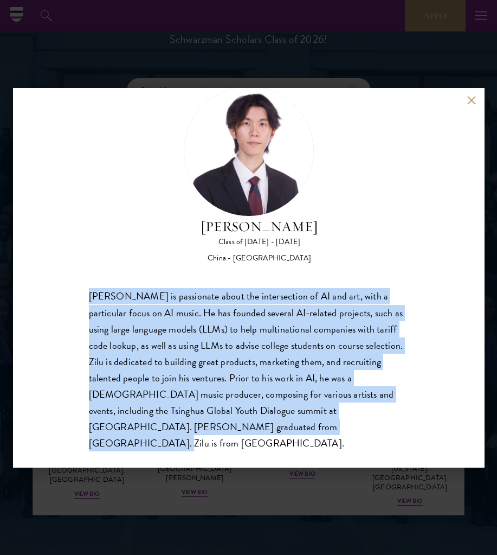
drag, startPoint x: 243, startPoint y: 424, endPoint x: 85, endPoint y: 293, distance: 206.4
click at [85, 293] on div "[PERSON_NAME] Class of [DATE] - [DATE] [GEOGRAPHIC_DATA] - [GEOGRAPHIC_DATA] [P…" at bounding box center [249, 277] width 472 height 379
copy div "[PERSON_NAME] is passionate about the intersection of AI and art, with a partic…"
click at [471, 96] on button at bounding box center [471, 100] width 9 height 9
